Goal: Task Accomplishment & Management: Complete application form

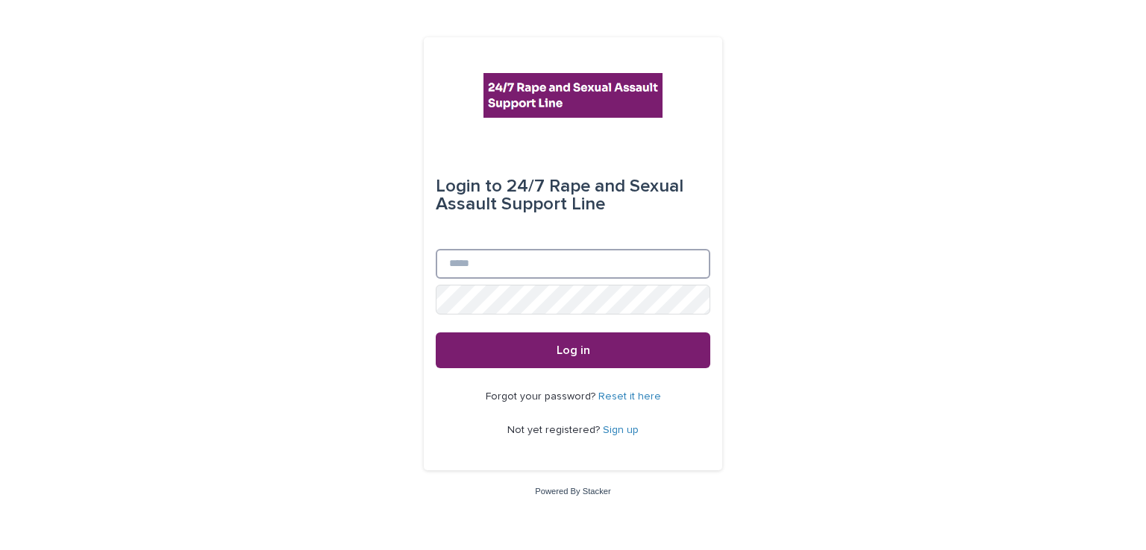
click at [533, 256] on input "Email" at bounding box center [573, 264] width 274 height 30
type input "**********"
click at [436, 333] on button "Log in" at bounding box center [573, 351] width 274 height 36
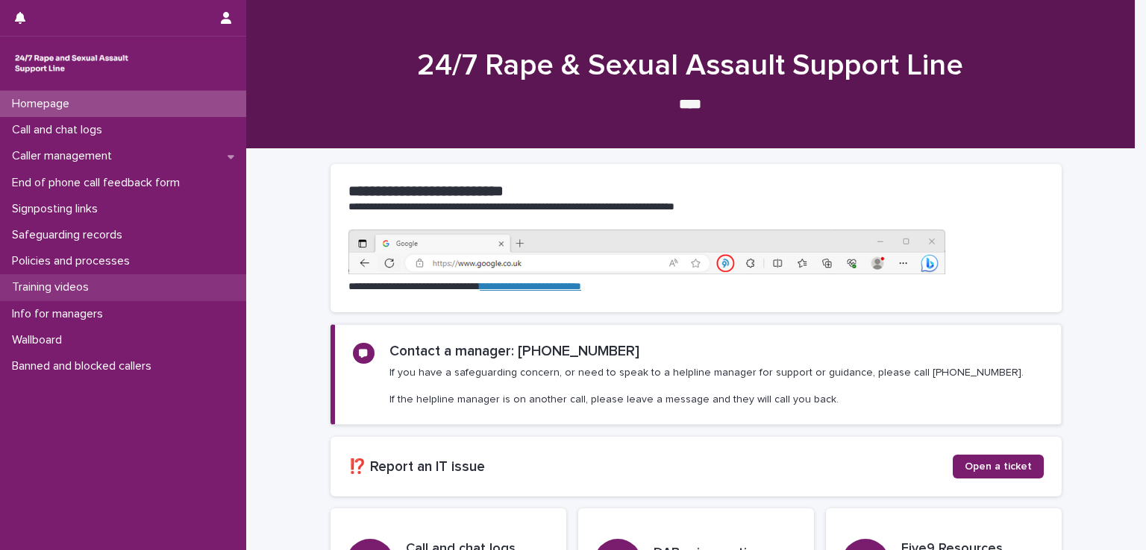
click at [87, 277] on div "Training videos" at bounding box center [123, 287] width 246 height 26
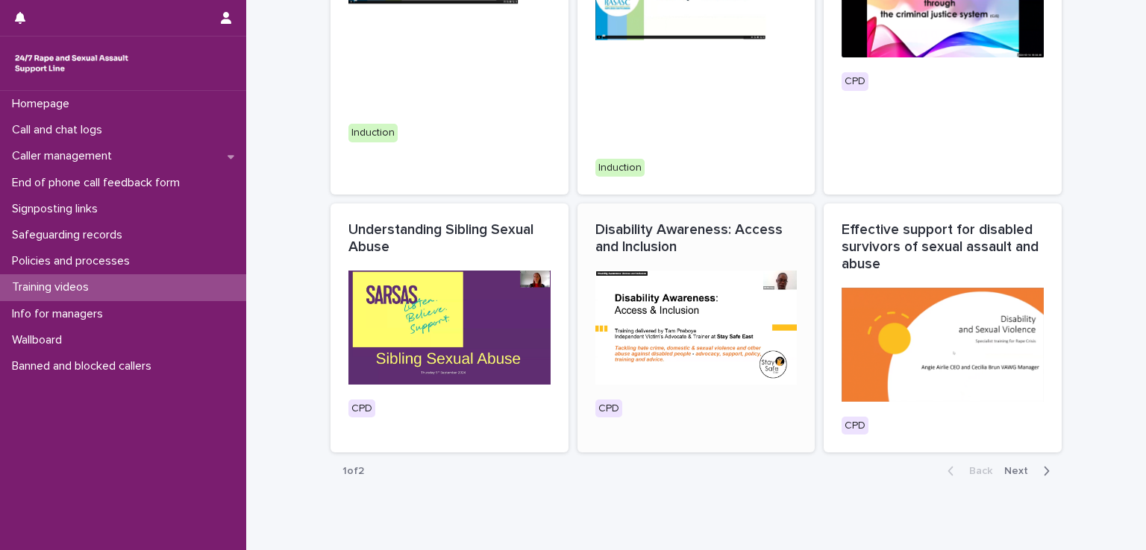
scroll to position [735, 0]
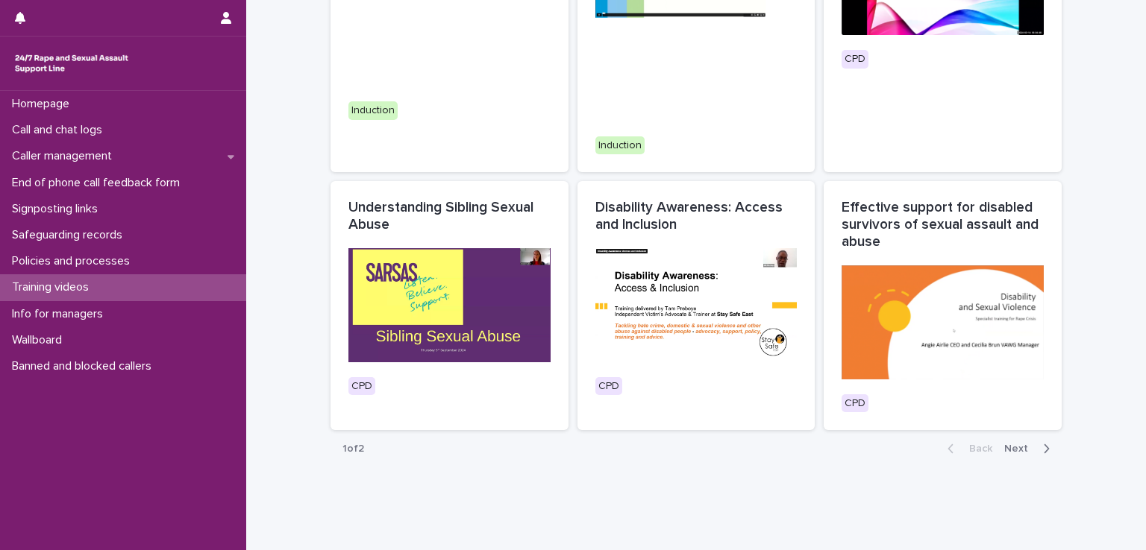
click at [1004, 444] on span "Next" at bounding box center [1020, 449] width 33 height 10
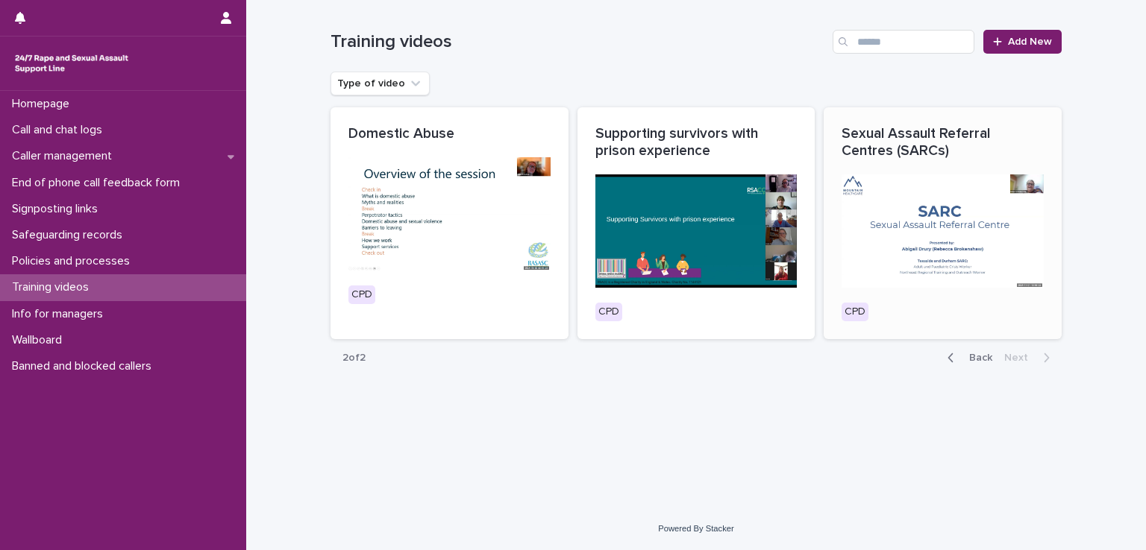
click at [860, 145] on p "Sexual Assault Referral Centres (SARCs)" at bounding box center [942, 142] width 202 height 34
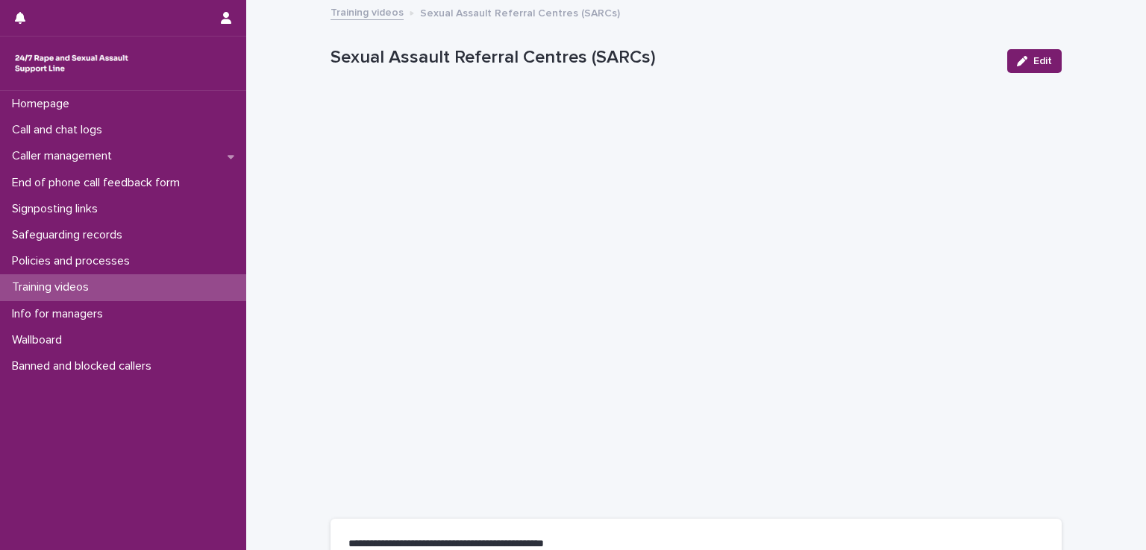
click at [72, 183] on p "End of phone call feedback form" at bounding box center [99, 183] width 186 height 14
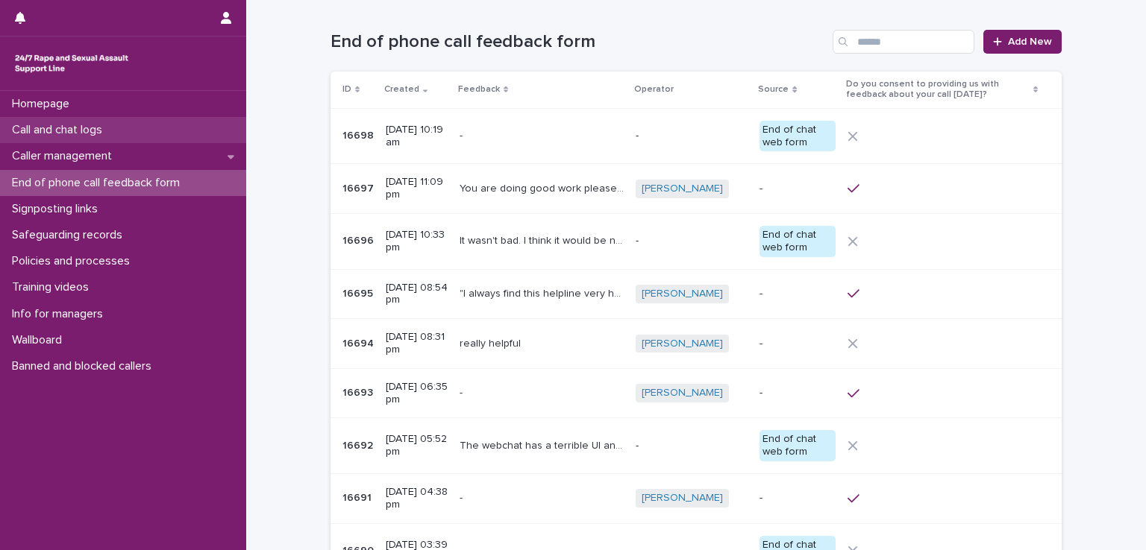
click at [66, 130] on p "Call and chat logs" at bounding box center [60, 130] width 108 height 14
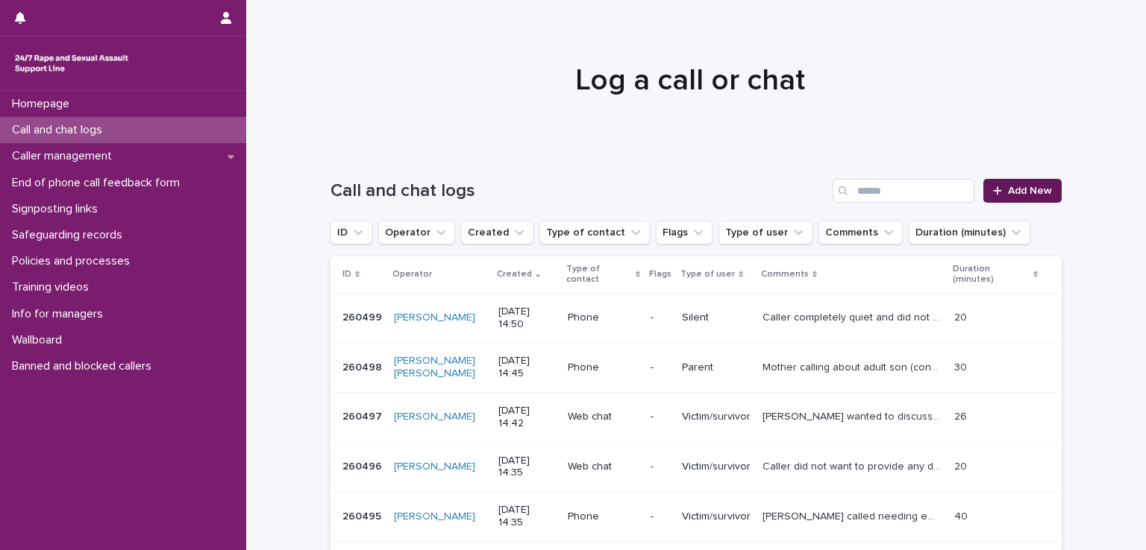
click at [1008, 189] on span "Add New" at bounding box center [1030, 191] width 44 height 10
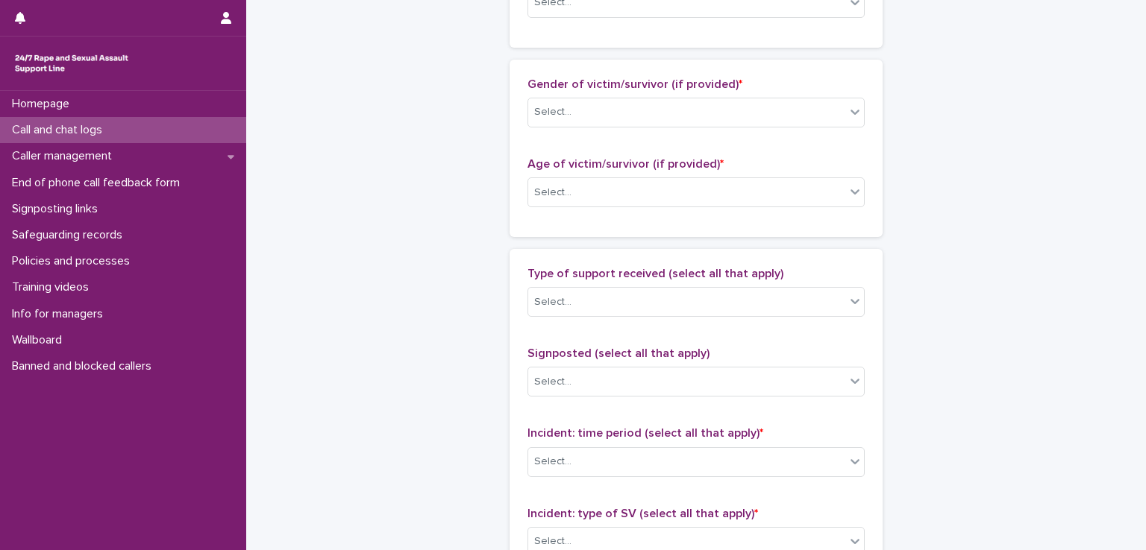
scroll to position [820, 0]
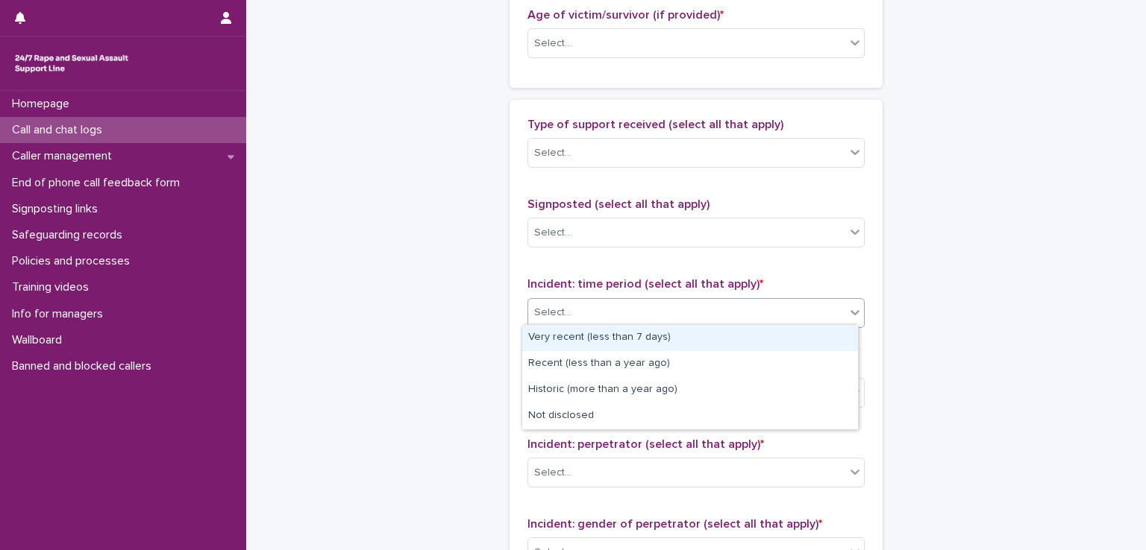
click at [835, 305] on div "Select..." at bounding box center [686, 313] width 317 height 25
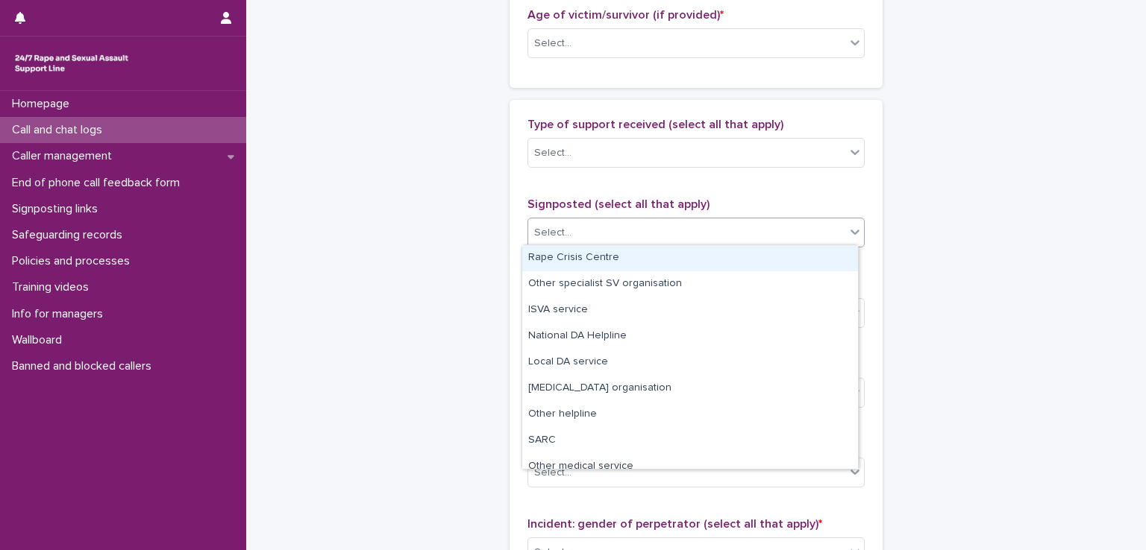
click at [592, 222] on div "Select..." at bounding box center [686, 233] width 317 height 25
